Goal: Communication & Community: Answer question/provide support

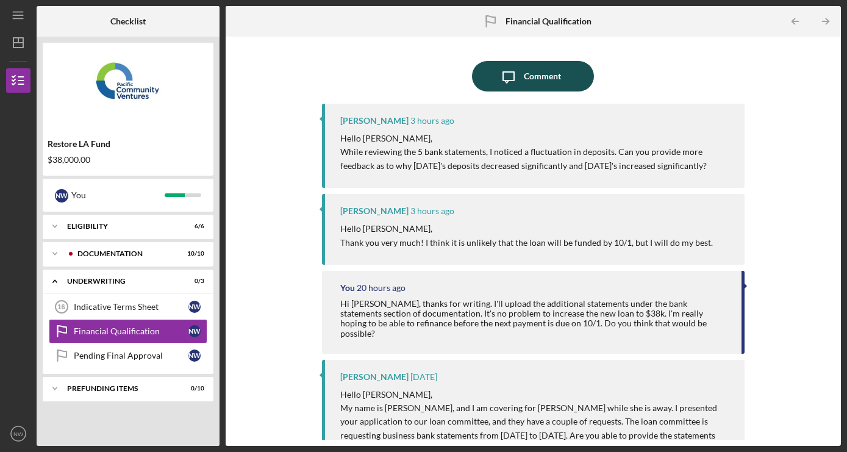
click at [558, 81] on div "Comment" at bounding box center [542, 76] width 37 height 31
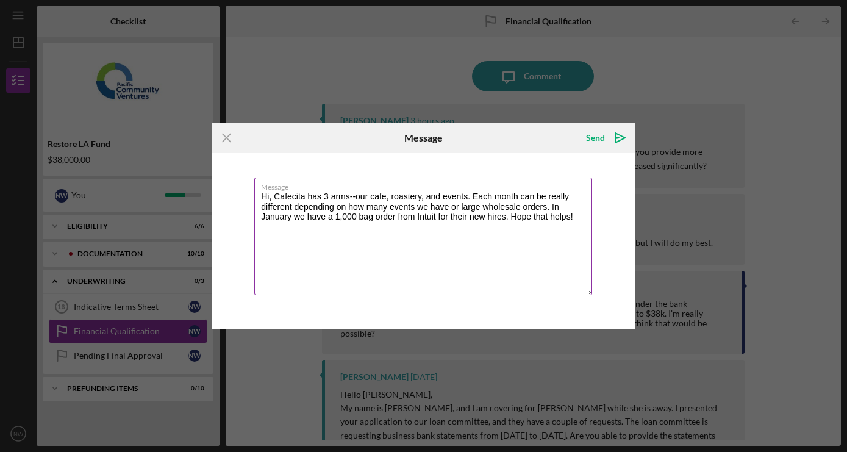
click at [275, 197] on textarea "Hi, Cafecita has 3 arms--our cafe, roastery, and events. Each month can be real…" at bounding box center [423, 237] width 338 height 118
click at [378, 195] on textarea "Hi [PERSON_NAME], Cafecita has 3 arms--our cafe, roastery, and events. Each mon…" at bounding box center [423, 237] width 338 height 118
click at [455, 215] on textarea "Hi [PERSON_NAME], Cafecita has 3 arms--our cafe, roastery, and events. Each mon…" at bounding box center [423, 237] width 338 height 118
click at [452, 195] on textarea "Hi [PERSON_NAME], Cafecita has 3 arms--our cafe, roastery, and events. Each mon…" at bounding box center [423, 237] width 338 height 118
click at [365, 243] on textarea "Hi [PERSON_NAME], Cafecita has 3 arms--our cafe, roastery for wholesale and ret…" at bounding box center [423, 237] width 338 height 118
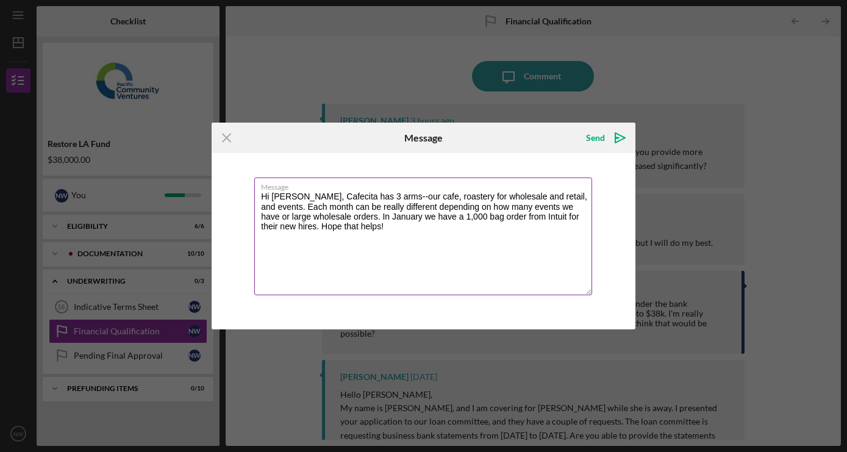
click at [559, 206] on textarea "Hi [PERSON_NAME], Cafecita has 3 arms--our cafe, roastery for wholesale and ret…" at bounding box center [423, 237] width 338 height 118
click at [382, 225] on textarea "Hi [PERSON_NAME], Cafecita has 3 arms--our cafe, roastery for wholesale and ret…" at bounding box center [423, 237] width 338 height 118
click at [297, 228] on textarea "Hi [PERSON_NAME], Cafecita has 3 arms--our cafe, roastery for wholesale and ret…" at bounding box center [423, 237] width 338 height 118
click at [413, 230] on textarea "Hi [PERSON_NAME], Cafecita has 3 arms--our cafe, roastery for wholesale and ret…" at bounding box center [423, 237] width 338 height 118
click at [340, 224] on textarea "Hi [PERSON_NAME], Cafecita has 3 arms--our cafe, roastery for wholesale and ret…" at bounding box center [423, 237] width 338 height 118
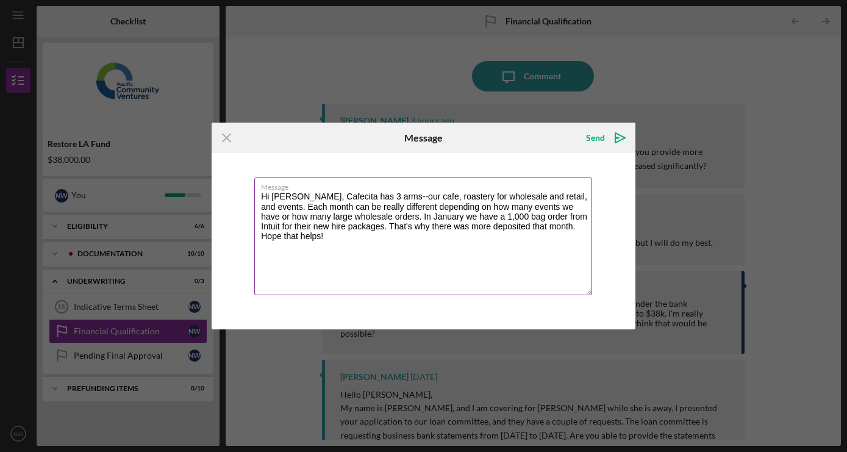
drag, startPoint x: 521, startPoint y: 229, endPoint x: 408, endPoint y: 228, distance: 113.5
click at [408, 228] on textarea "Hi [PERSON_NAME], Cafecita has 3 arms--our cafe, roastery for wholesale and ret…" at bounding box center [423, 237] width 338 height 118
click at [441, 234] on textarea "Hi [PERSON_NAME], Cafecita has 3 arms--our cafe, roastery for wholesale and ret…" at bounding box center [423, 237] width 338 height 118
click at [449, 217] on textarea "Hi [PERSON_NAME], Cafecita has 3 arms--our cafe, roastery for wholesale and ret…" at bounding box center [423, 237] width 338 height 118
click at [476, 233] on textarea "Hi [PERSON_NAME], Cafecita has 3 arms--our cafe, roastery for wholesale and ret…" at bounding box center [423, 237] width 338 height 118
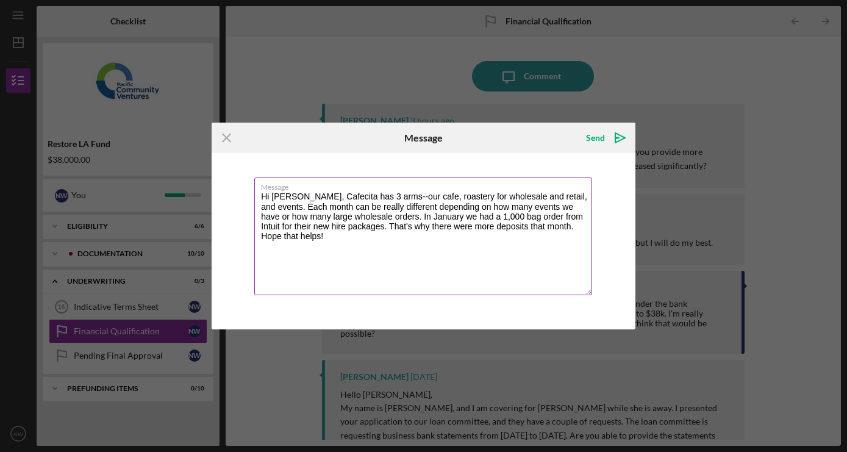
click at [525, 227] on textarea "Hi [PERSON_NAME], Cafecita has 3 arms--our cafe, roastery for wholesale and ret…" at bounding box center [423, 237] width 338 height 118
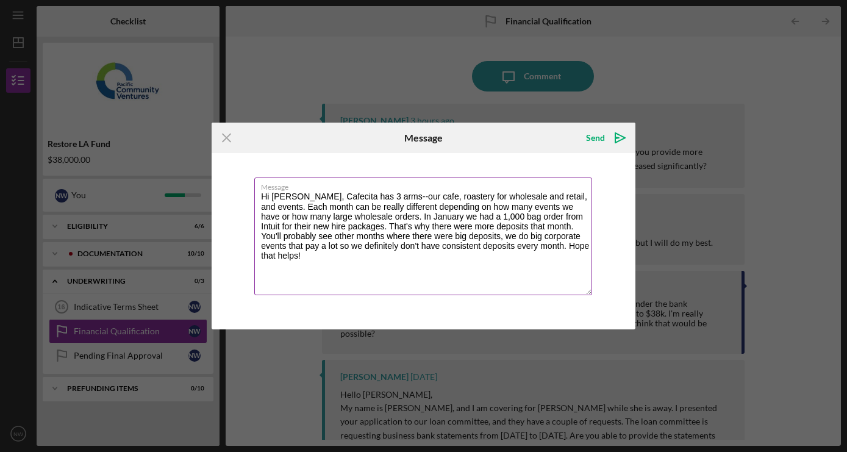
click at [370, 218] on textarea "Hi [PERSON_NAME], Cafecita has 3 arms--our cafe, roastery for wholesale and ret…" at bounding box center [423, 237] width 338 height 118
click at [422, 264] on textarea "Hi [PERSON_NAME], Cafecita has 3 arms--our cafe, roastery for wholesale and ret…" at bounding box center [423, 237] width 338 height 118
click at [542, 238] on textarea "Hi [PERSON_NAME], Cafecita has 3 arms--our cafe, roastery for wholesale and ret…" at bounding box center [423, 237] width 338 height 118
click at [362, 259] on textarea "Hi [PERSON_NAME], Cafecita has 3 arms--our cafe, roastery for wholesale and ret…" at bounding box center [423, 237] width 338 height 118
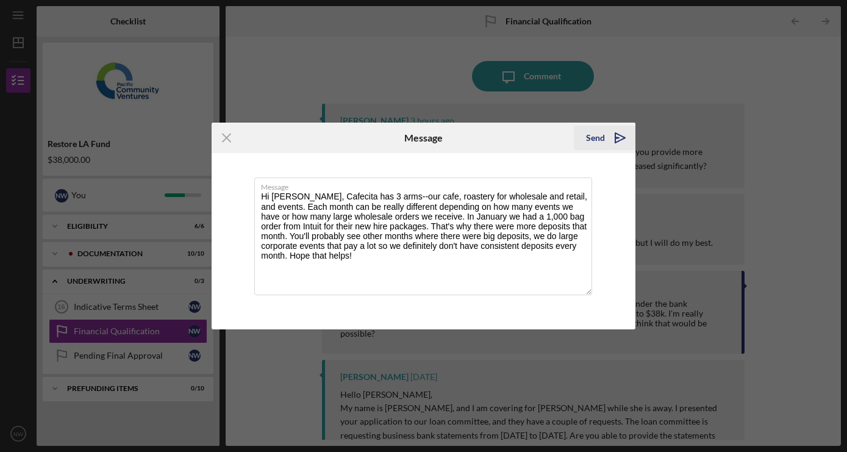
type textarea "Hi [PERSON_NAME], Cafecita has 3 arms--our cafe, roastery for wholesale and ret…"
click at [597, 138] on div "Send" at bounding box center [595, 138] width 19 height 24
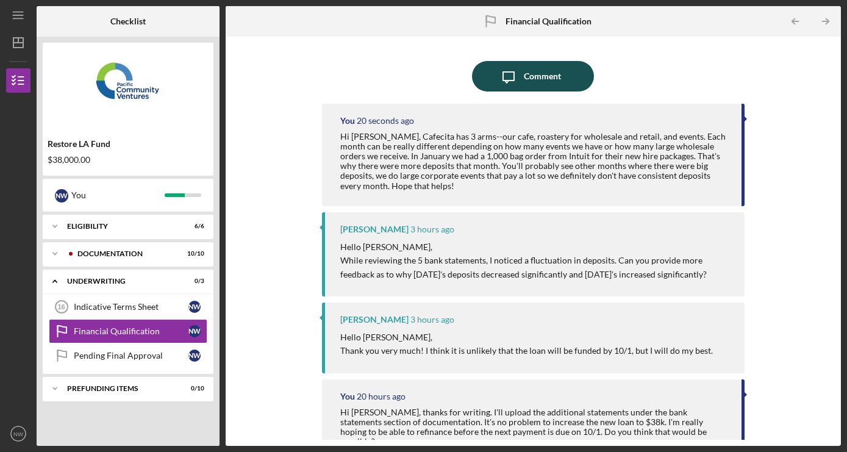
click at [533, 76] on div "Comment" at bounding box center [542, 76] width 37 height 31
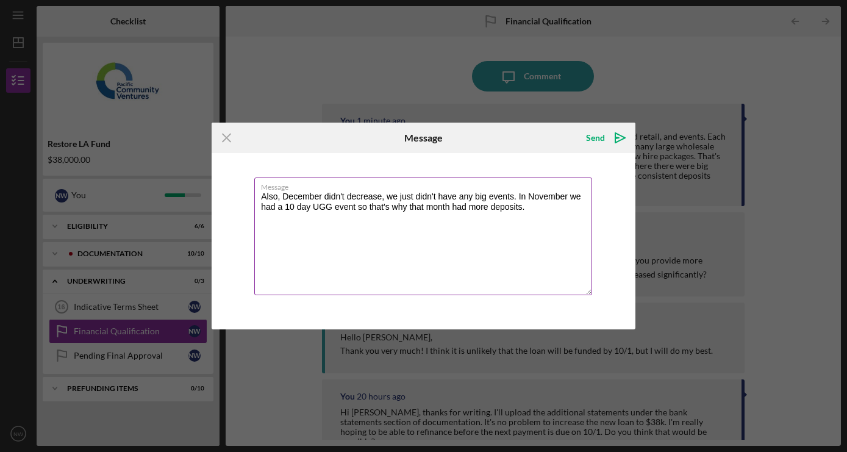
click at [560, 207] on textarea "Also, December didn't decrease, we just didn't have any big events. In November…" at bounding box center [423, 237] width 338 height 118
drag, startPoint x: 534, startPoint y: 208, endPoint x: 454, endPoint y: 203, distance: 80.1
click at [454, 203] on textarea "Also, December didn't decrease, we just didn't have any big events. In November…" at bounding box center [423, 237] width 338 height 118
click at [359, 207] on textarea "Also, December didn't decrease, we just didn't have any big events. In November…" at bounding box center [423, 237] width 338 height 118
click at [522, 226] on textarea "Also, December didn't decrease, we just didn't have any big events. In November…" at bounding box center [423, 237] width 338 height 118
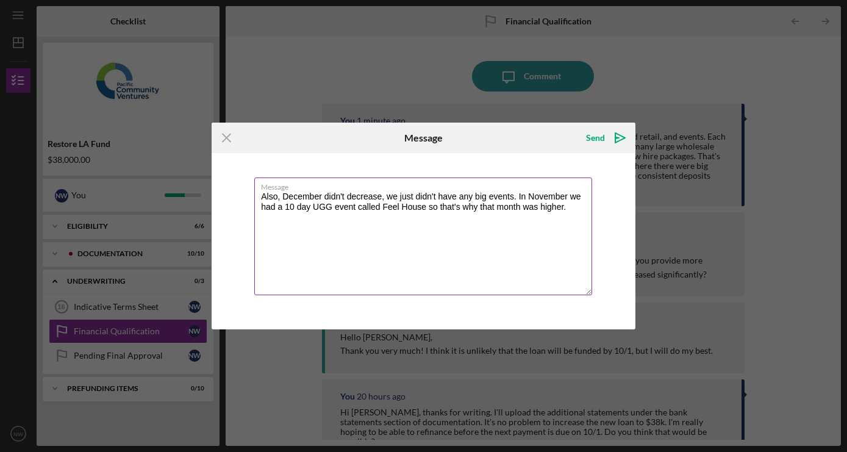
click at [550, 208] on textarea "Also, December didn't decrease, we just didn't have any big events. In November…" at bounding box center [423, 237] width 338 height 118
type textarea "Also, December didn't decrease, we just didn't have any big events. In November…"
click at [595, 138] on div "Send" at bounding box center [595, 138] width 19 height 24
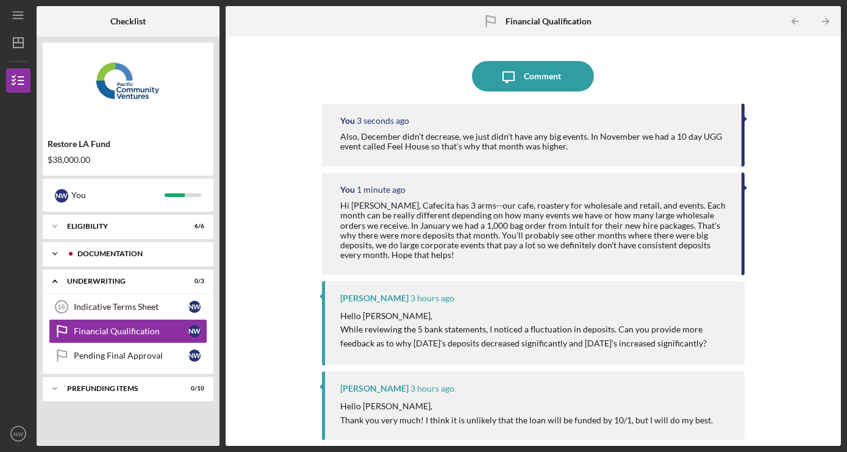
click at [99, 254] on div "Documentation" at bounding box center [137, 253] width 121 height 7
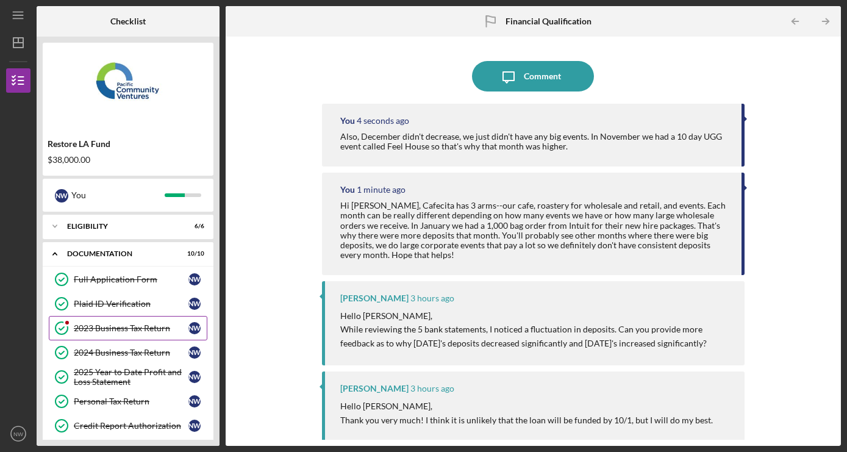
click at [109, 327] on div "2023 Business Tax Return" at bounding box center [131, 328] width 115 height 10
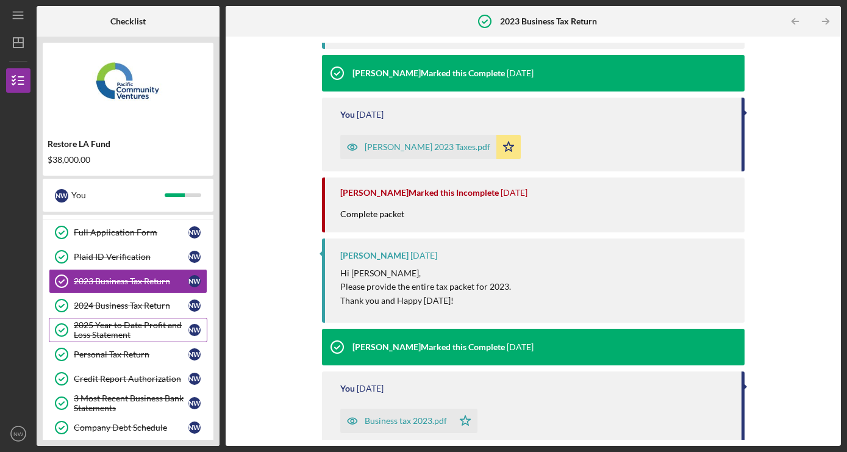
scroll to position [49, 0]
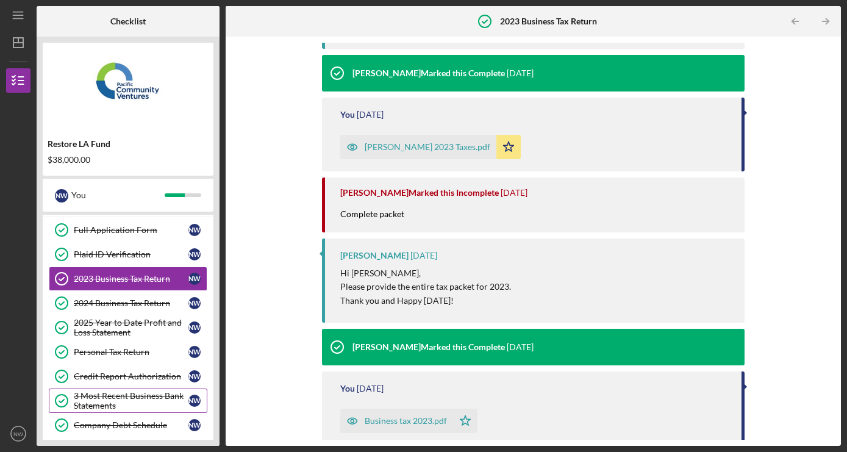
click at [113, 392] on div "3 Most Recent Business Bank Statements" at bounding box center [131, 401] width 115 height 20
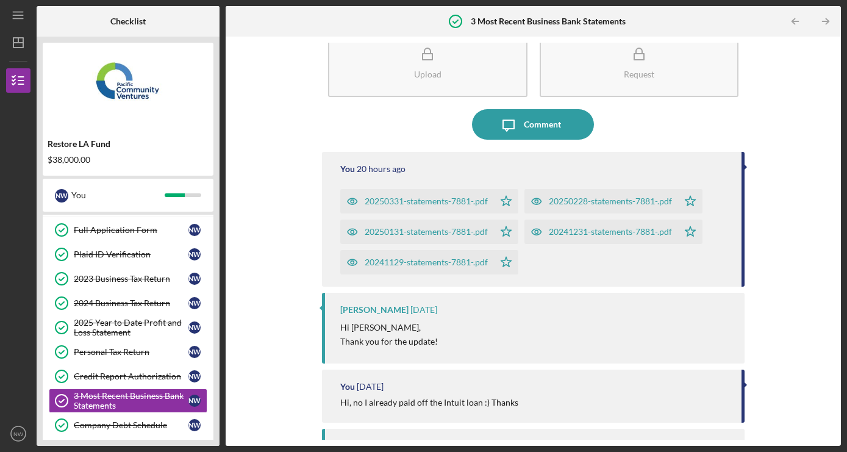
scroll to position [18, 0]
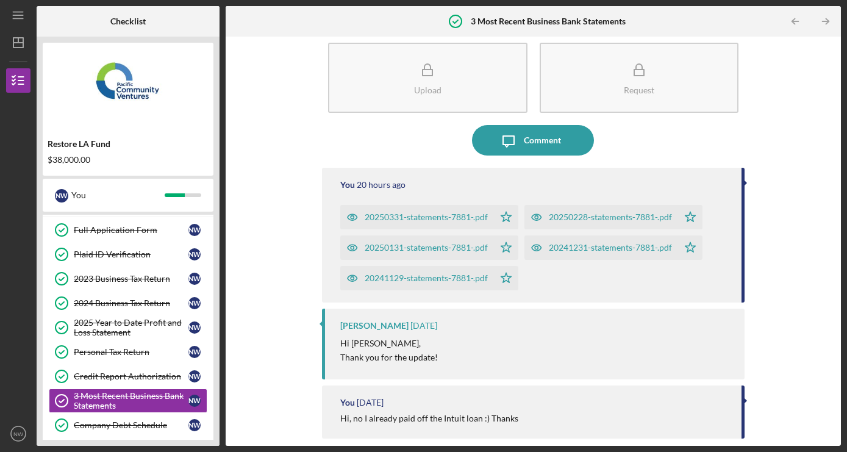
click at [587, 244] on div "20241231-statements-7881-.pdf" at bounding box center [610, 248] width 123 height 10
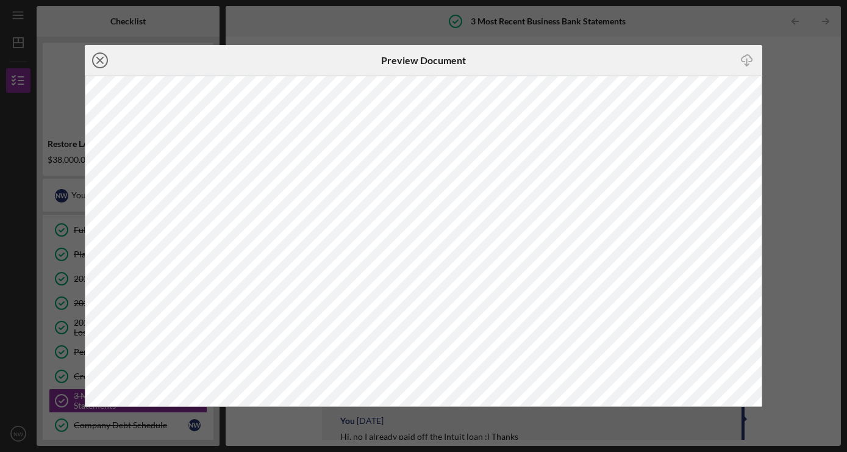
click at [99, 56] on icon "Icon/Close" at bounding box center [100, 60] width 31 height 31
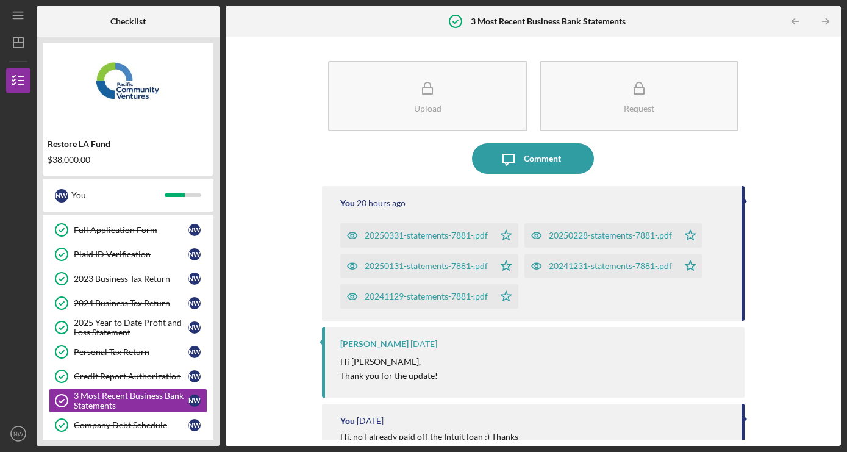
click at [444, 295] on div "20241129-statements-7881-.pdf" at bounding box center [426, 297] width 123 height 10
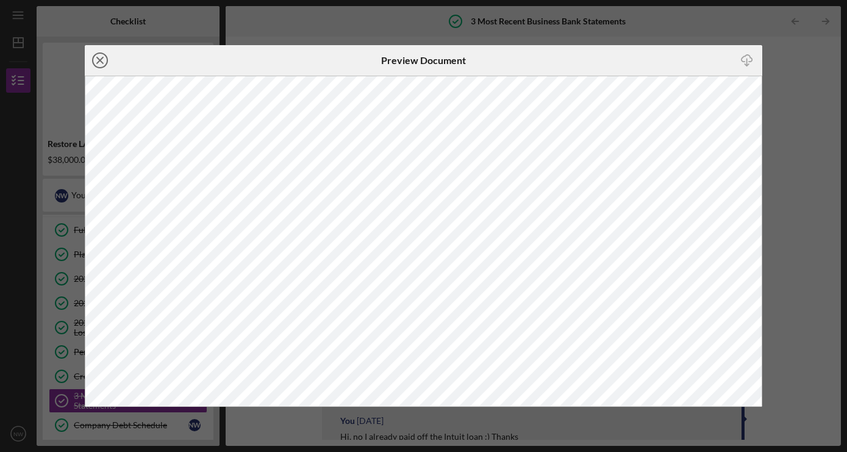
click at [104, 59] on icon "Icon/Close" at bounding box center [100, 60] width 31 height 31
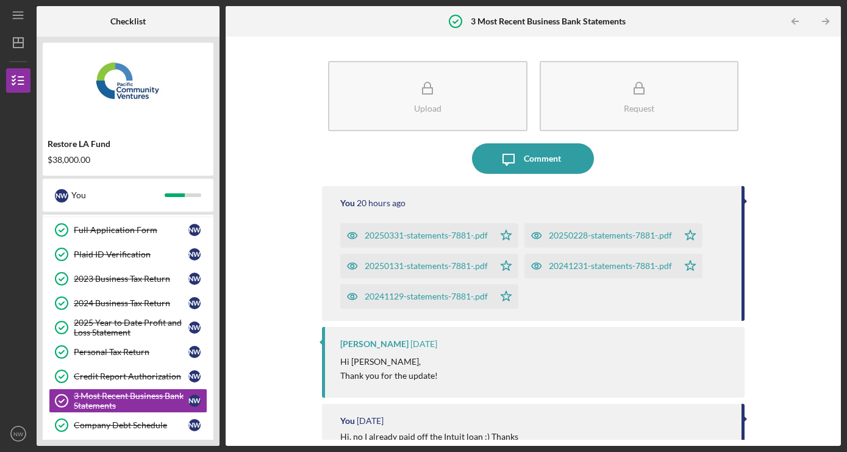
click at [444, 268] on div "20250131-statements-7881-.pdf" at bounding box center [426, 266] width 123 height 10
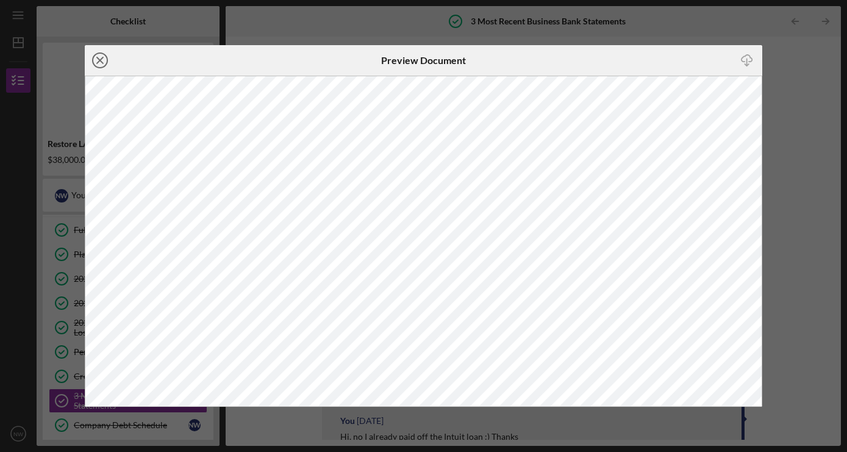
click at [98, 59] on icon "Icon/Close" at bounding box center [100, 60] width 31 height 31
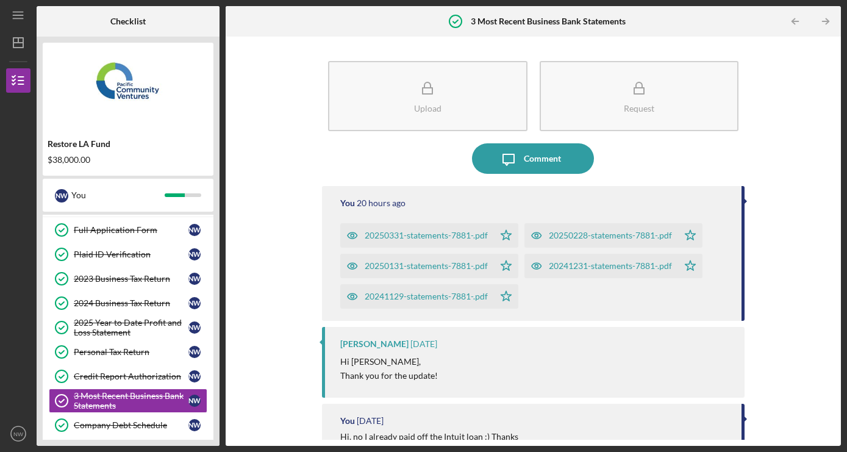
click at [417, 236] on div "20250331-statements-7881-.pdf" at bounding box center [426, 236] width 123 height 10
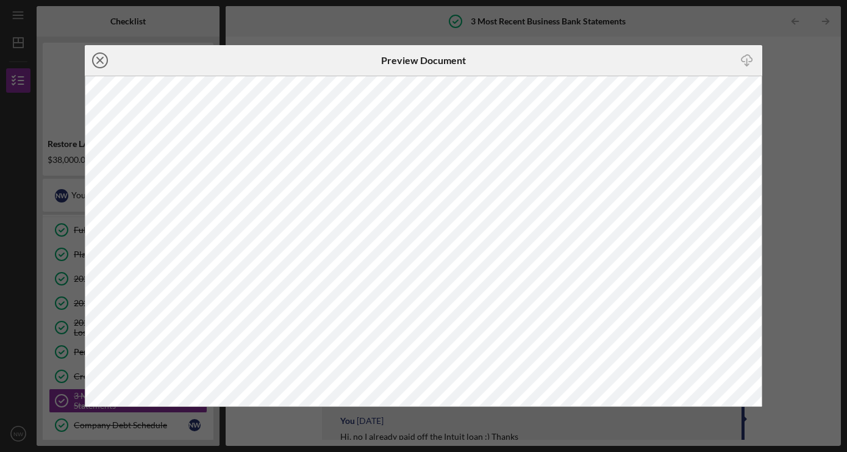
click at [104, 63] on icon "Icon/Close" at bounding box center [100, 60] width 31 height 31
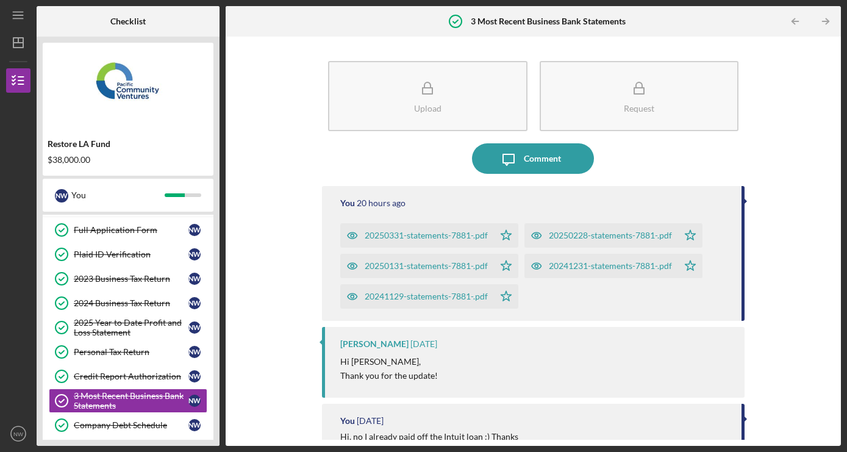
click at [450, 232] on div "20250331-statements-7881-.pdf" at bounding box center [426, 236] width 123 height 10
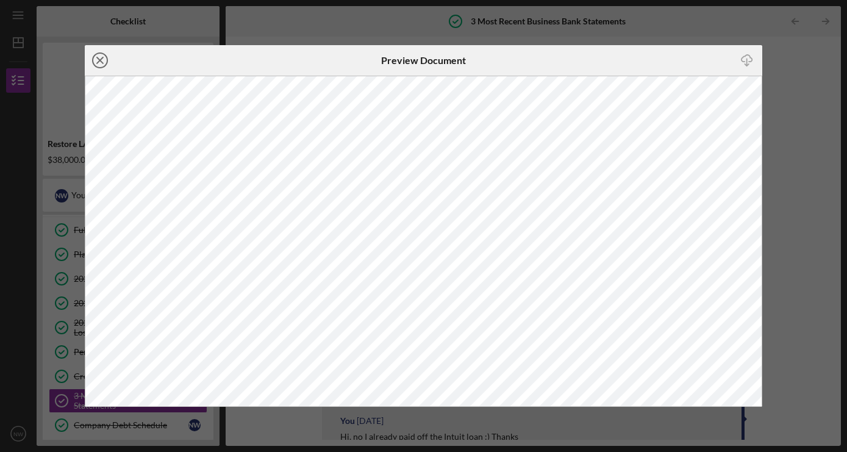
click at [99, 62] on line at bounding box center [100, 60] width 6 height 6
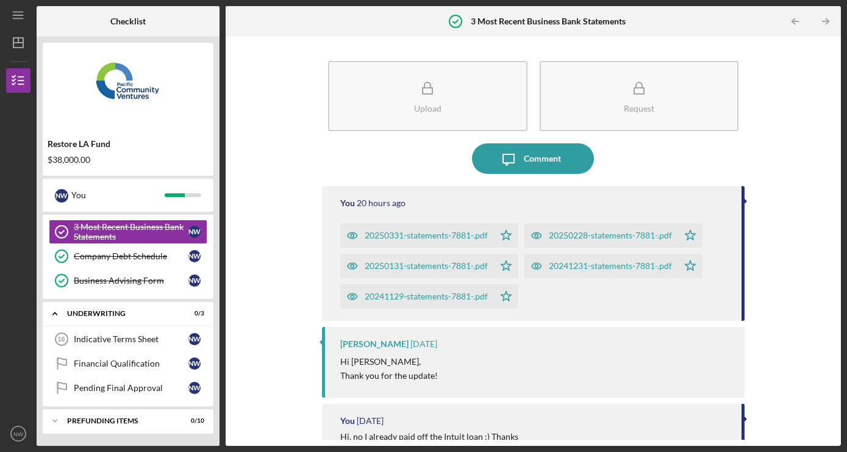
scroll to position [218, 0]
click at [118, 364] on div "Financial Qualification" at bounding box center [131, 364] width 115 height 10
